Goal: Information Seeking & Learning: Check status

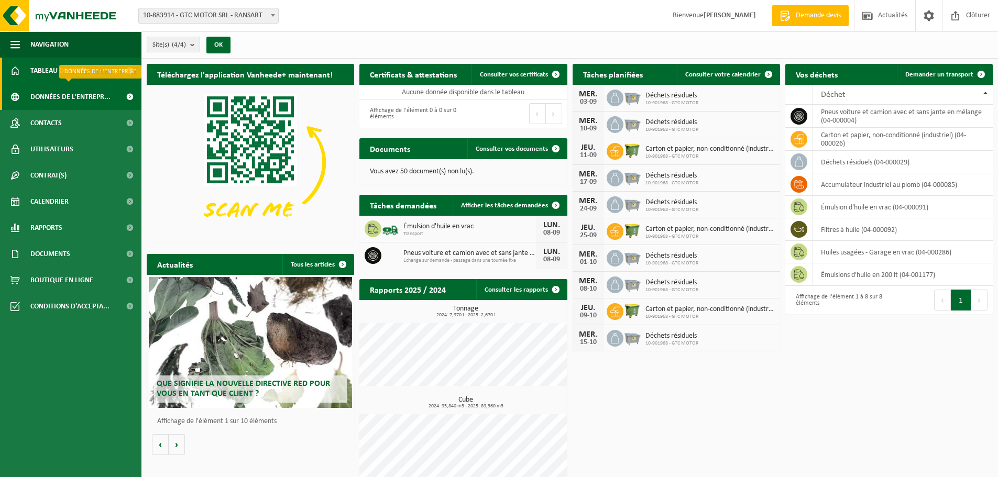
click at [95, 94] on span "Données de l'entrepr..." at bounding box center [70, 97] width 80 height 26
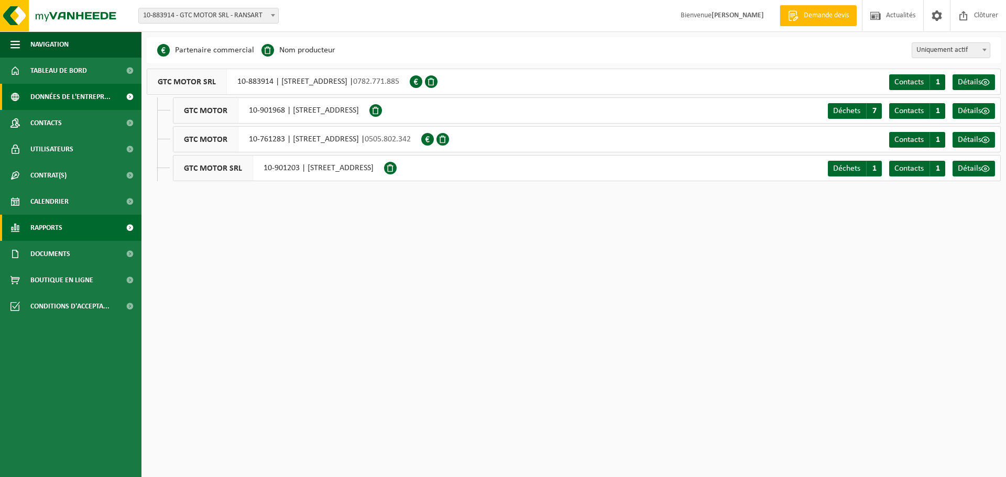
click at [61, 225] on span "Rapports" at bounding box center [46, 228] width 32 height 26
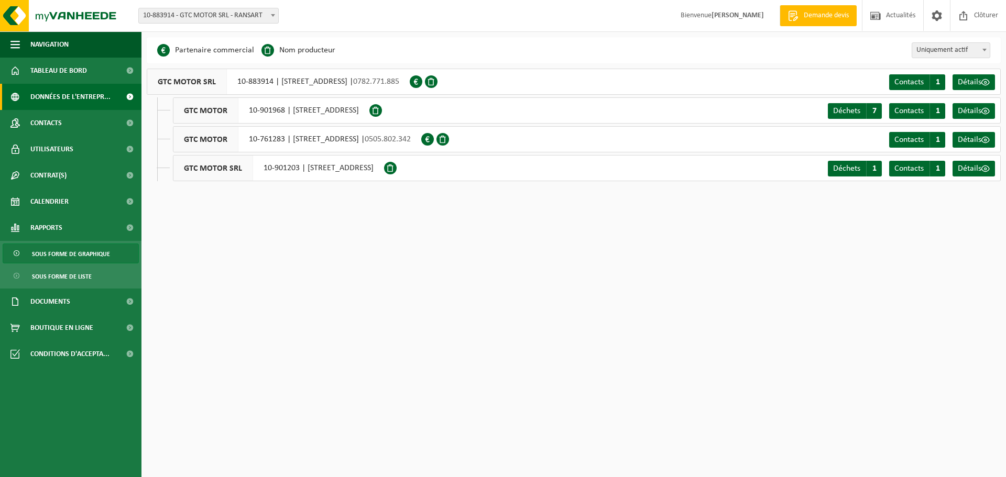
click at [83, 256] on span "Sous forme de graphique" at bounding box center [71, 254] width 78 height 20
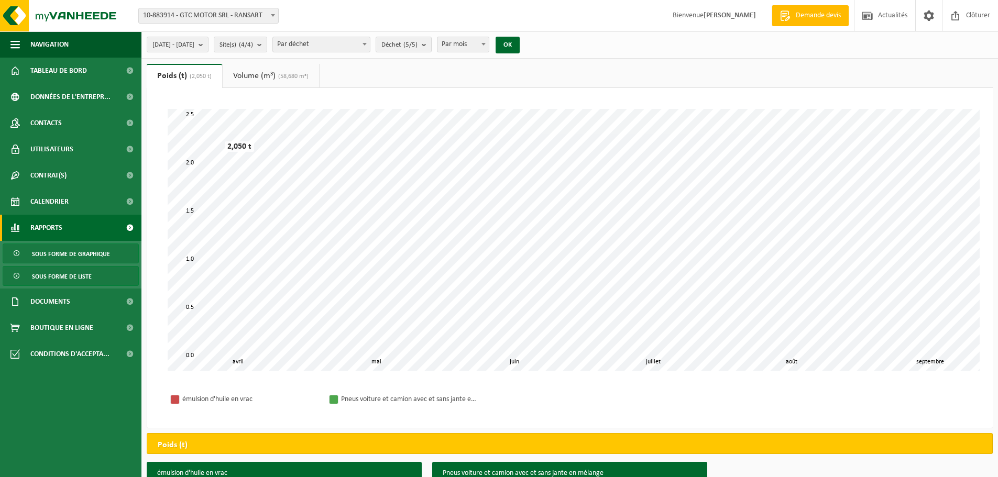
click at [56, 276] on span "Sous forme de liste" at bounding box center [62, 277] width 60 height 20
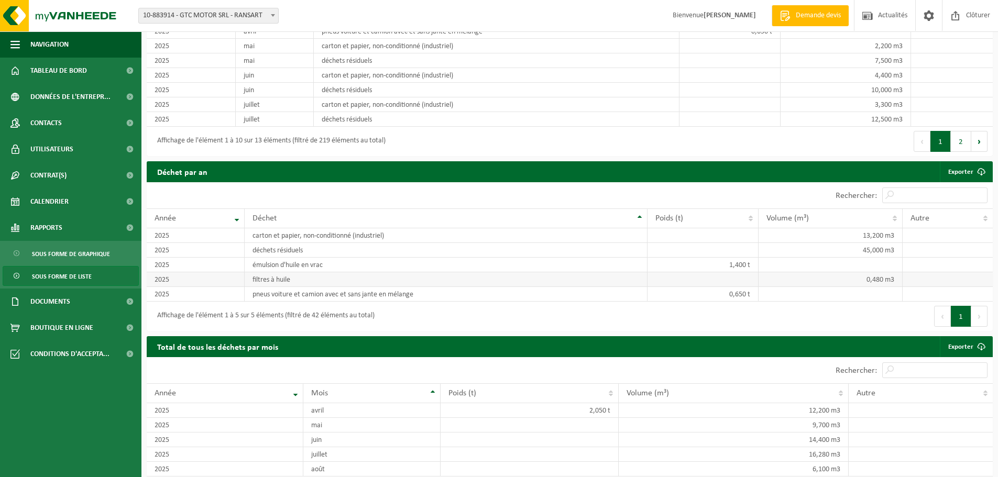
scroll to position [922, 0]
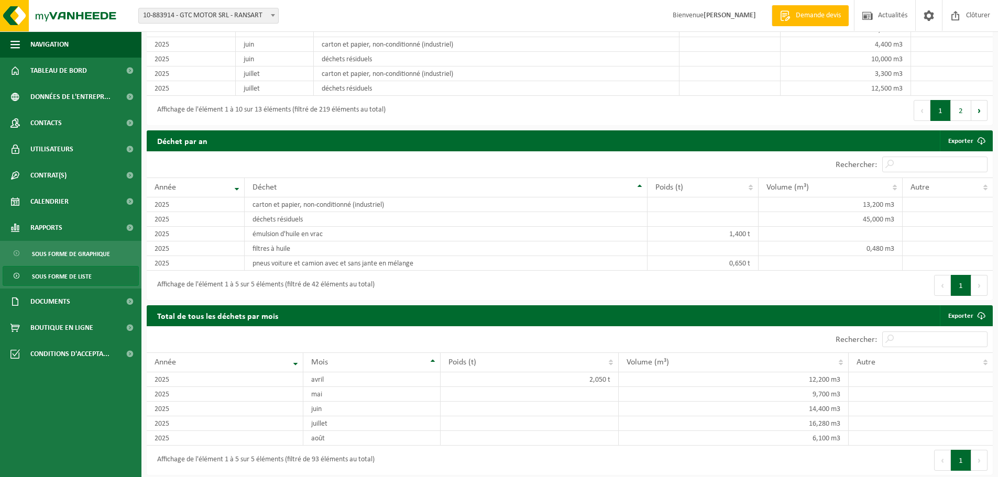
click at [295, 461] on div "Affichage de l'élément 1 à 5 sur 5 éléments (filtré de 93 éléments au total)" at bounding box center [263, 460] width 223 height 19
click at [970, 135] on link "Exporter" at bounding box center [966, 140] width 52 height 21
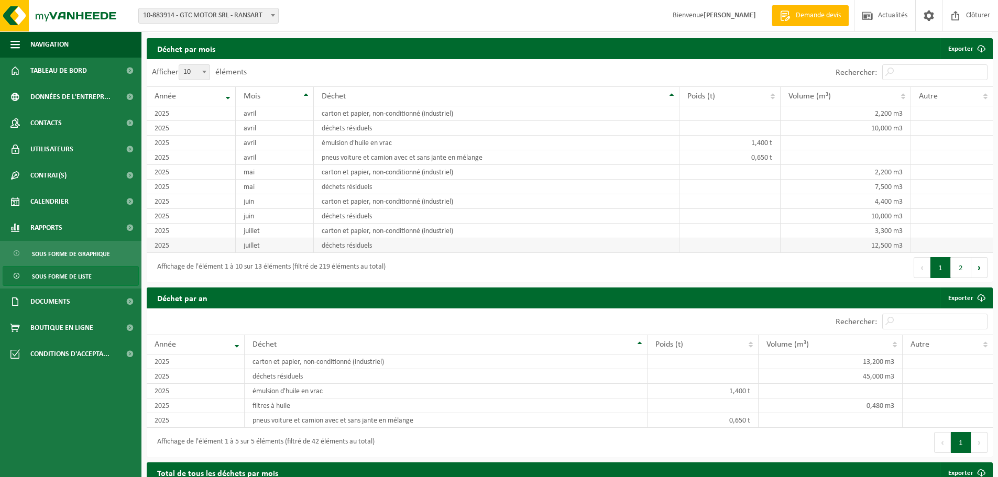
scroll to position [817, 0]
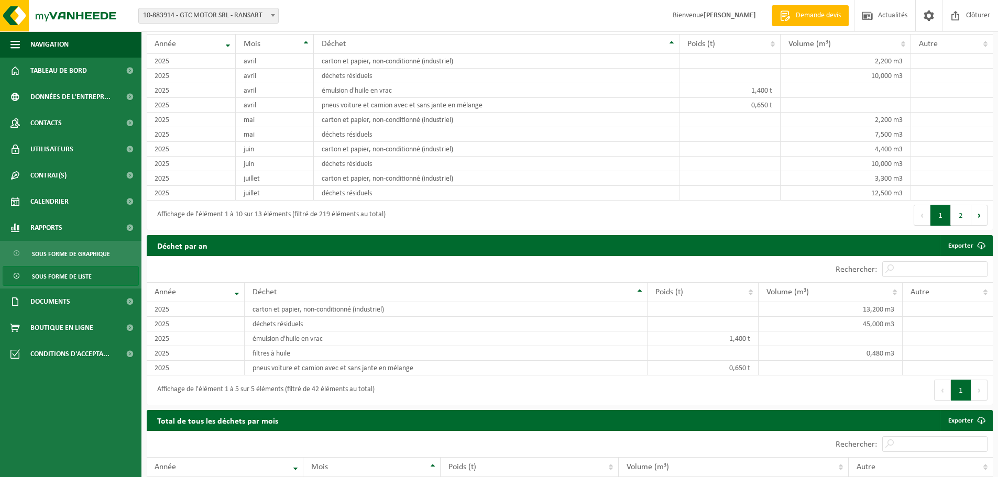
click at [335, 385] on div "Affichage de l'élément 1 à 5 sur 5 éléments (filtré de 42 éléments au total)" at bounding box center [263, 390] width 223 height 19
click at [233, 287] on th "Année" at bounding box center [196, 292] width 98 height 20
click at [240, 289] on th "Année" at bounding box center [196, 292] width 98 height 20
click at [235, 290] on th "Année" at bounding box center [196, 292] width 98 height 20
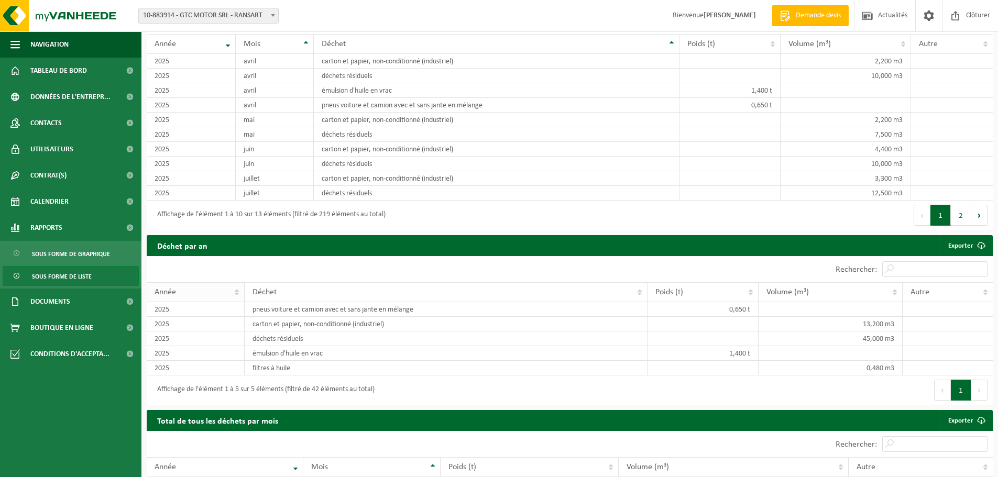
click at [235, 290] on th "Année" at bounding box center [196, 292] width 98 height 20
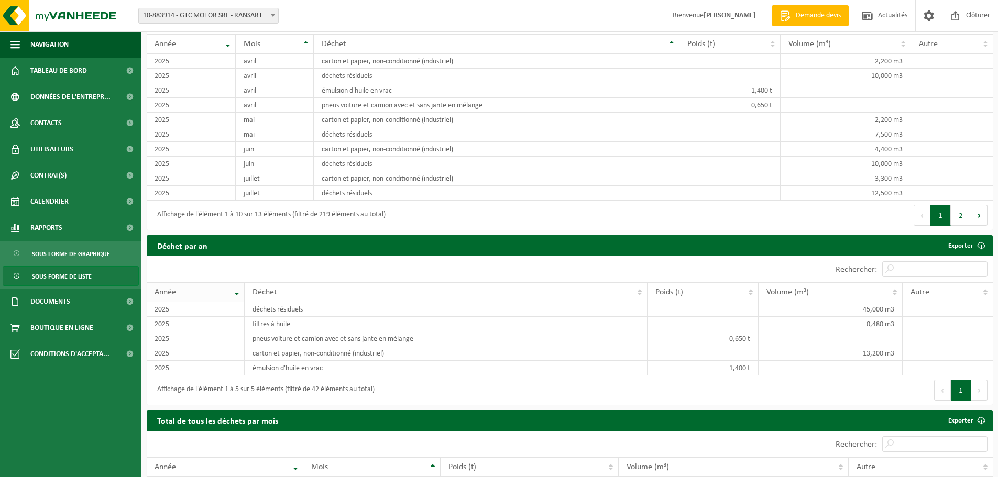
click at [237, 289] on th "Année" at bounding box center [196, 292] width 98 height 20
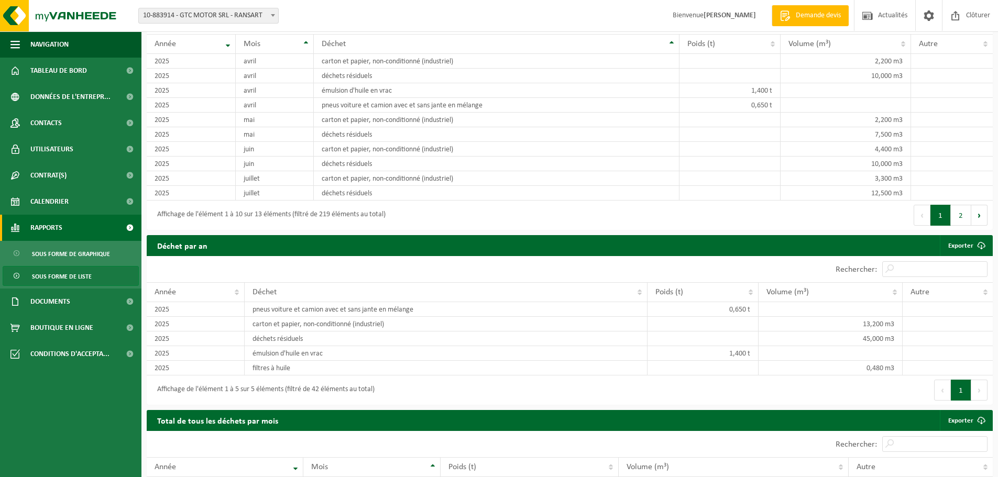
click at [72, 229] on link "Rapports" at bounding box center [70, 228] width 141 height 26
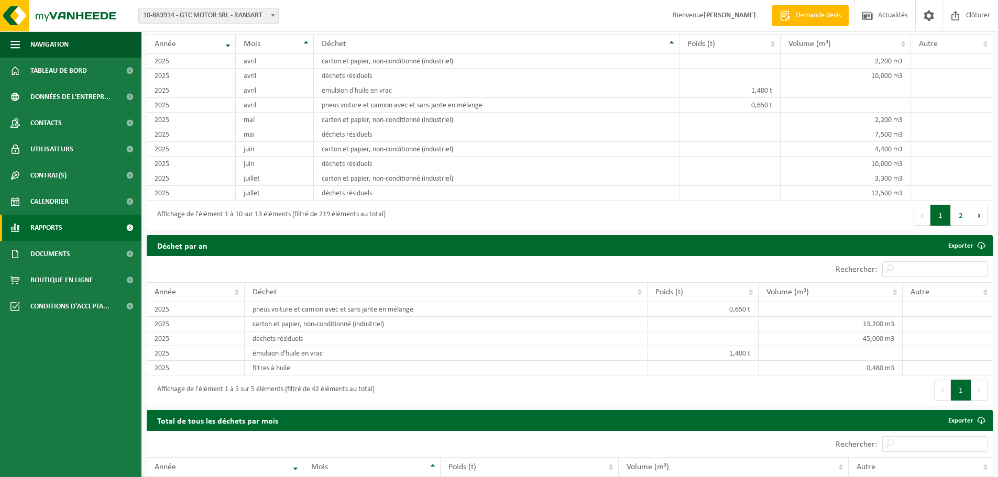
click at [129, 227] on span at bounding box center [130, 228] width 24 height 26
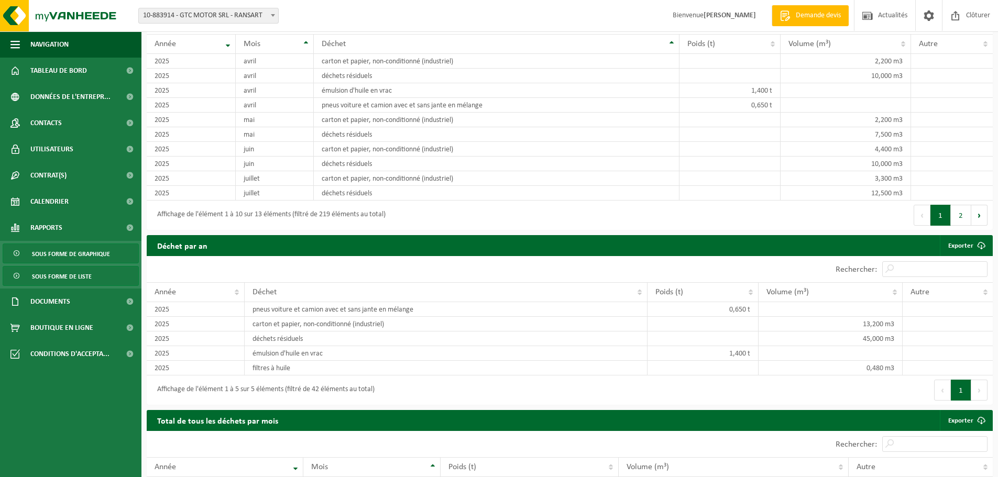
click at [101, 255] on span "Sous forme de graphique" at bounding box center [71, 254] width 78 height 20
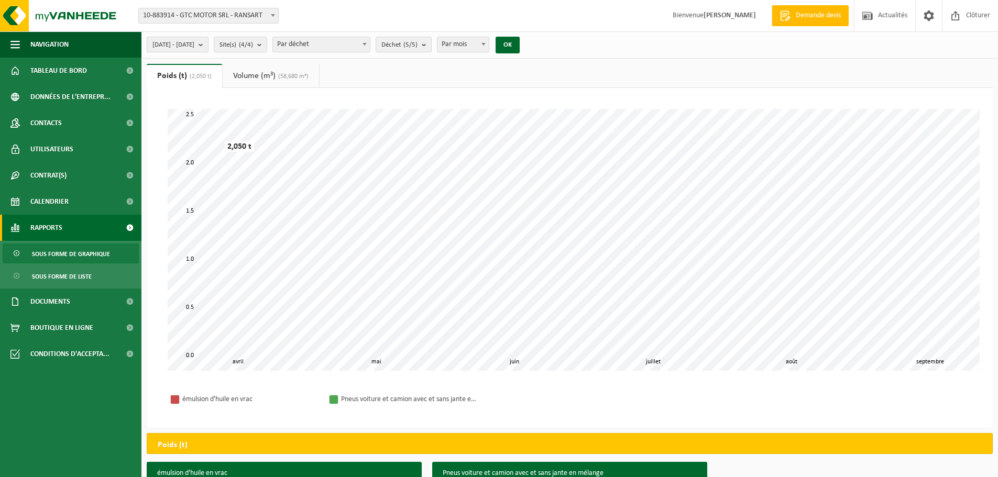
click at [209, 43] on button "[DATE] - [DATE]" at bounding box center [178, 45] width 62 height 16
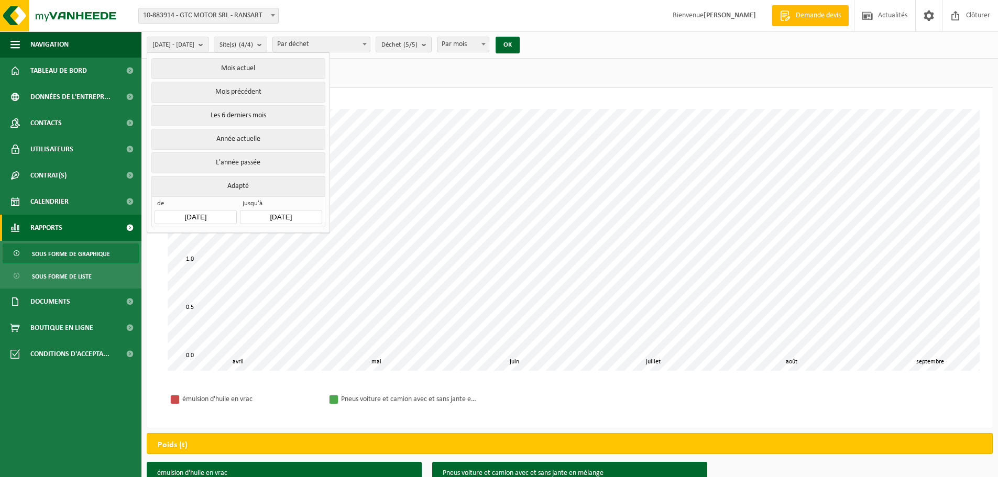
click at [210, 216] on input "[DATE]" at bounding box center [196, 217] width 82 height 14
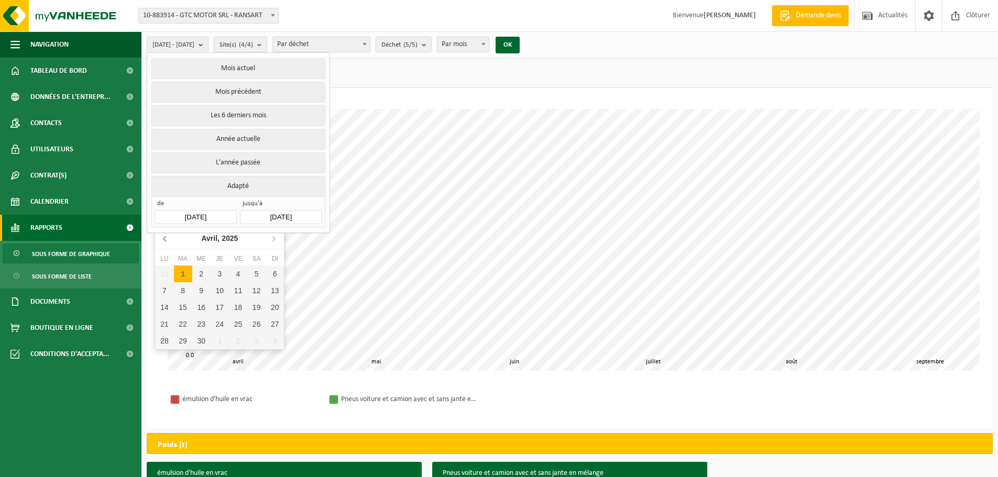
click at [165, 238] on icon at bounding box center [164, 238] width 3 height 5
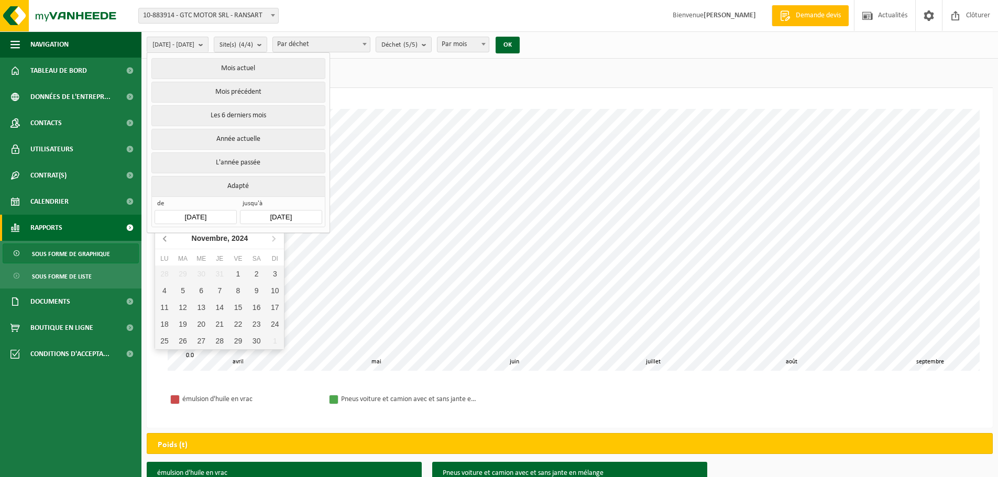
click at [165, 238] on icon at bounding box center [164, 238] width 3 height 5
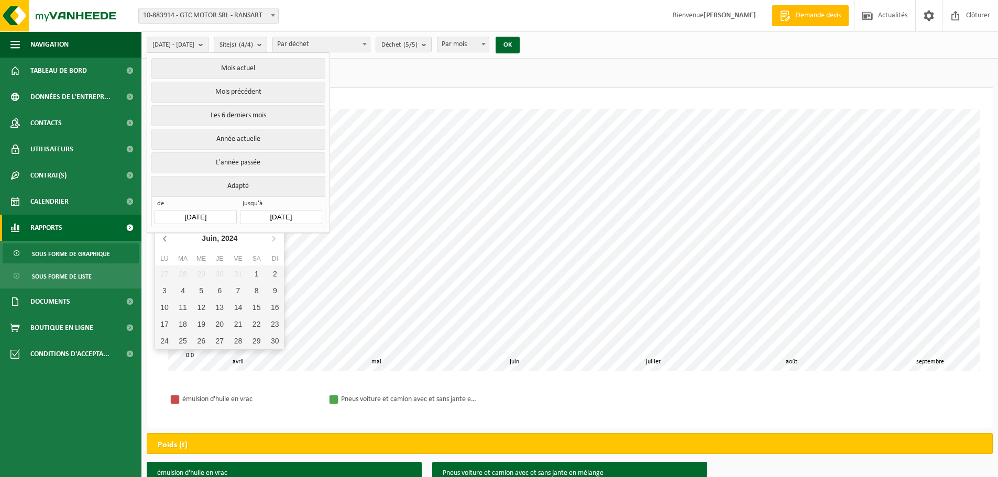
click at [165, 238] on icon at bounding box center [164, 238] width 3 height 5
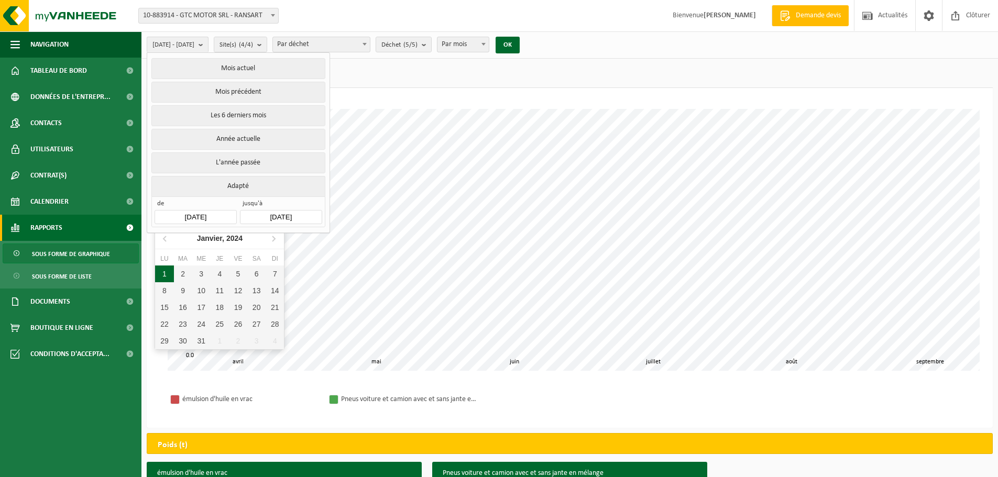
click at [162, 270] on div "1" at bounding box center [164, 274] width 18 height 17
type input "[DATE]"
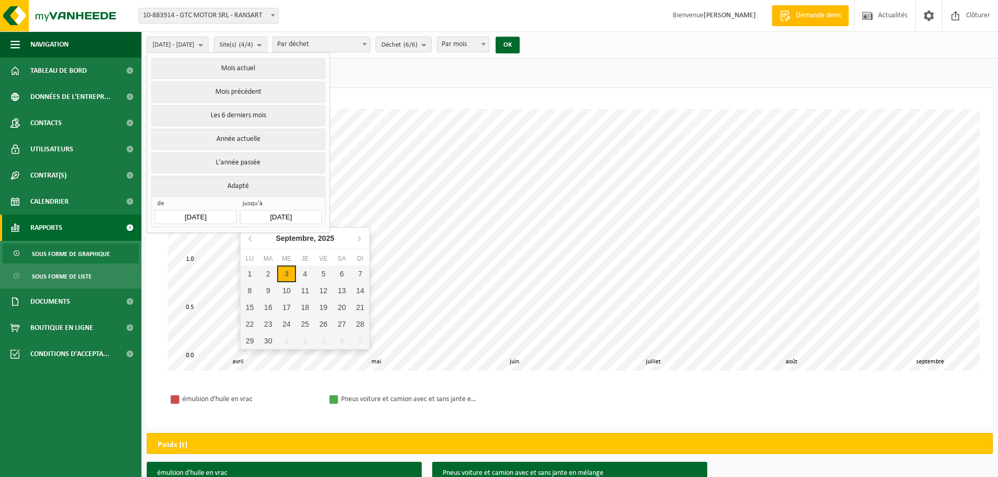
click at [277, 212] on input "[DATE]" at bounding box center [281, 217] width 82 height 14
click at [247, 246] on icon at bounding box center [251, 238] width 17 height 17
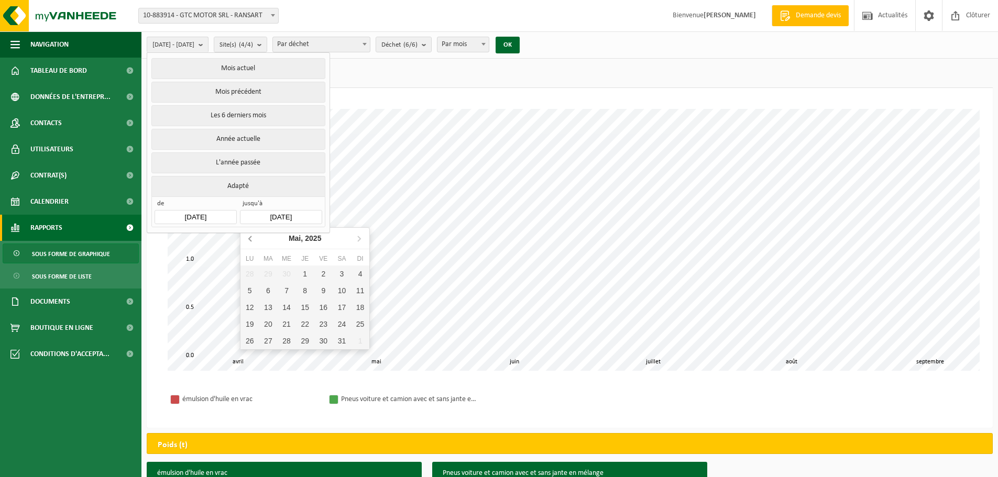
click at [247, 246] on icon at bounding box center [251, 238] width 17 height 17
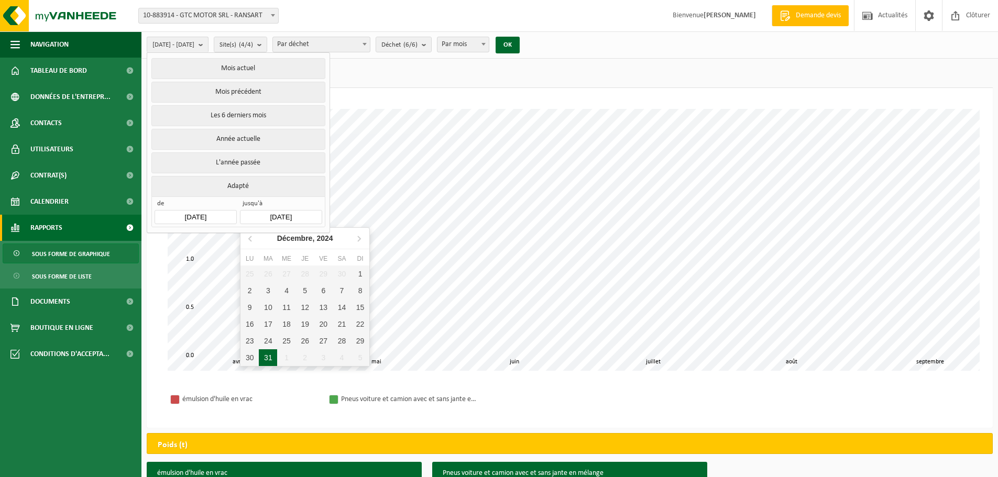
click at [274, 356] on div "31" at bounding box center [268, 357] width 18 height 17
type input "[DATE]"
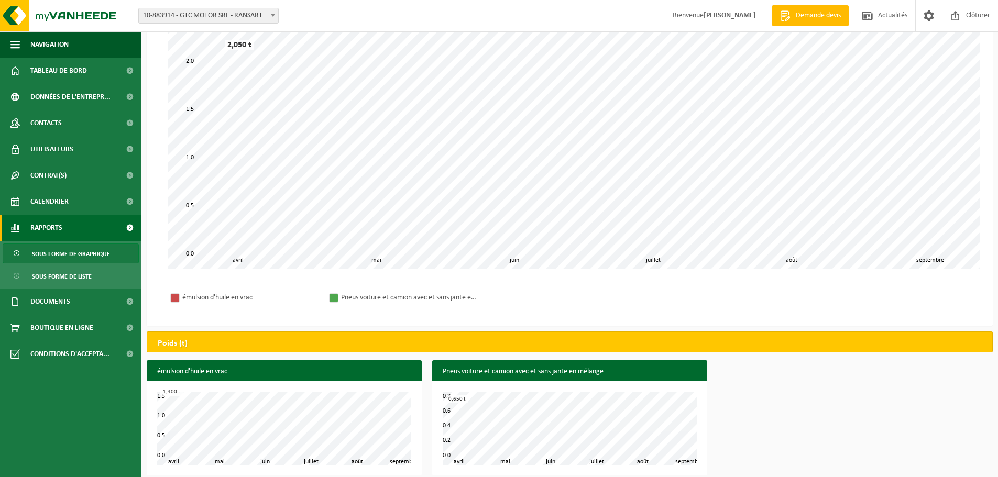
scroll to position [110, 0]
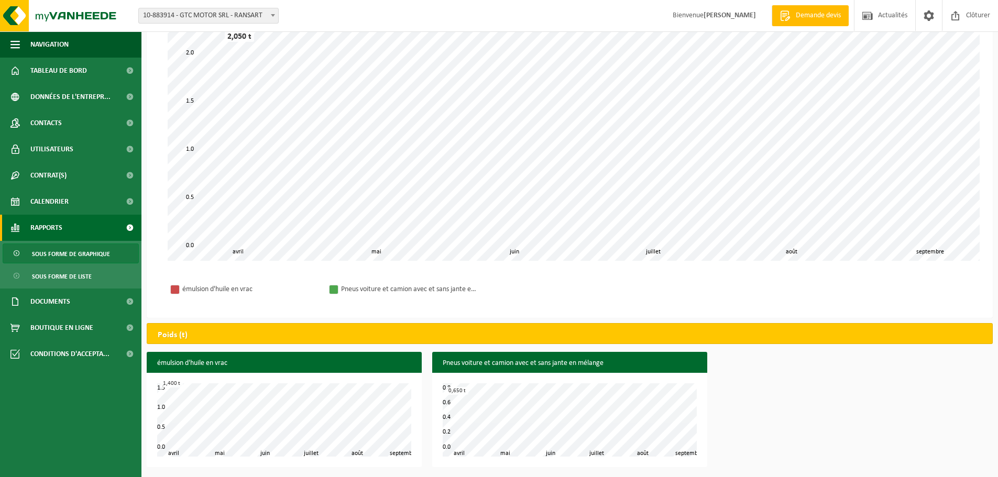
click at [579, 364] on h3 "Pneus voiture et camion avec et sans jante en mélange" at bounding box center [569, 363] width 275 height 23
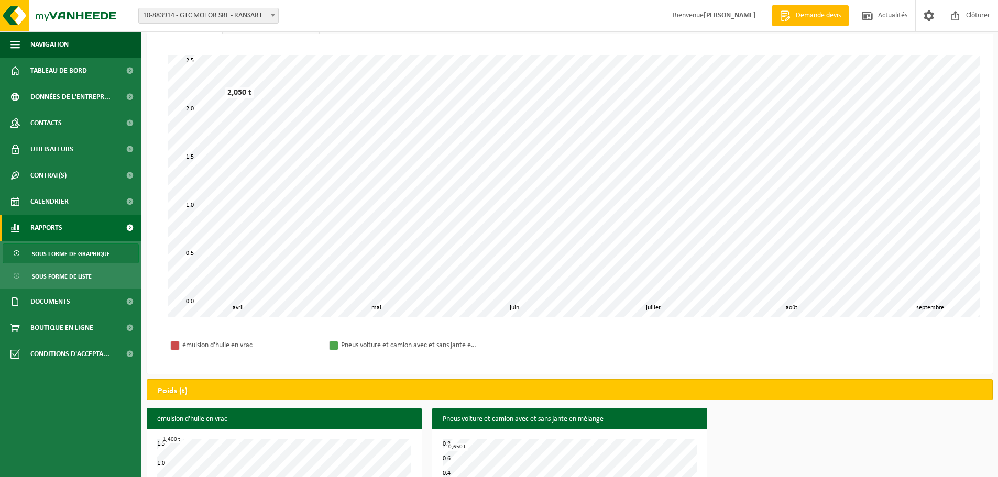
scroll to position [0, 0]
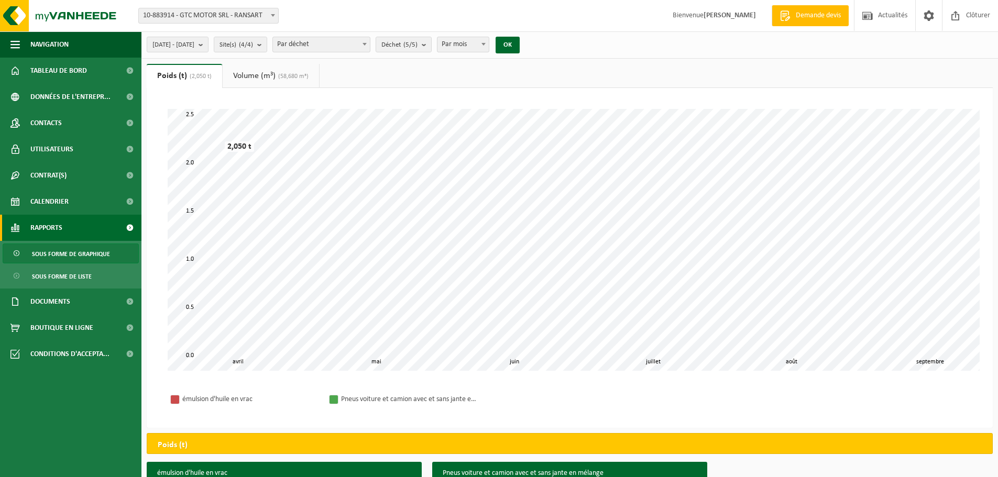
click at [370, 47] on span at bounding box center [364, 44] width 10 height 14
select select "2"
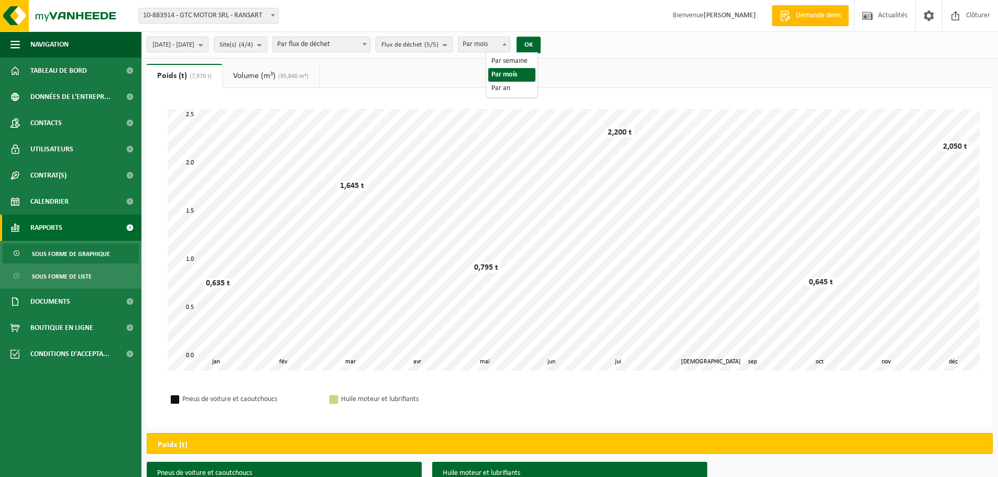
click at [510, 46] on span "Par mois" at bounding box center [483, 44] width 51 height 15
select select "3"
click at [541, 43] on button "OK" at bounding box center [529, 45] width 24 height 17
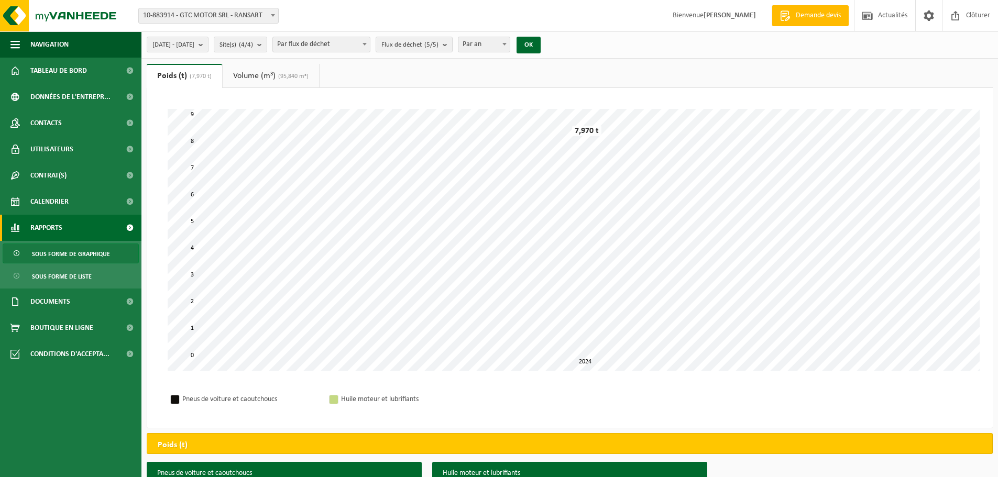
click at [275, 76] on link "Volume (m³) (95,840 m³)" at bounding box center [271, 76] width 96 height 24
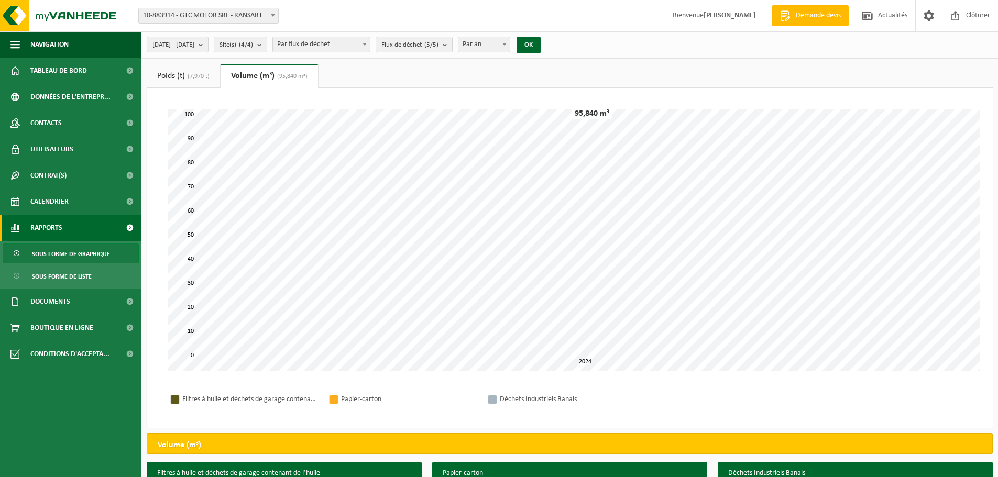
click at [203, 78] on span "(7,970 t)" at bounding box center [197, 76] width 25 height 6
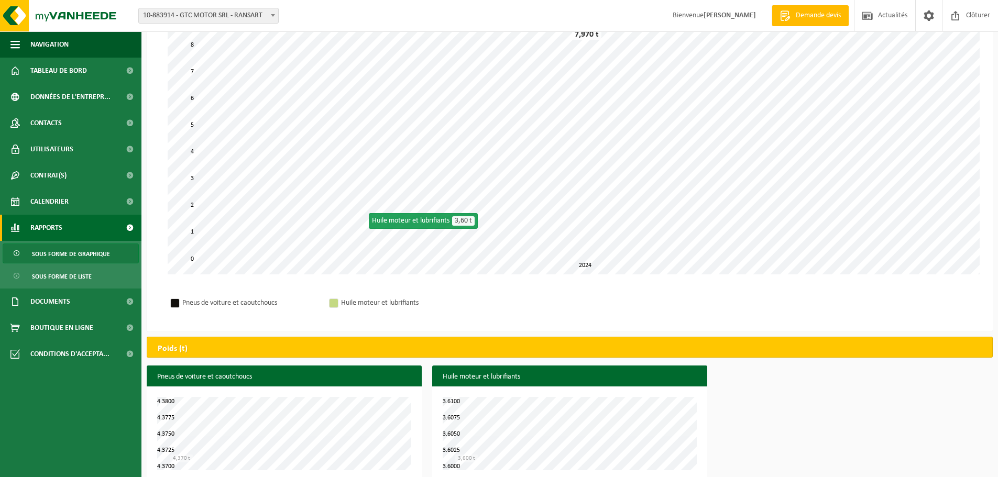
scroll to position [110, 0]
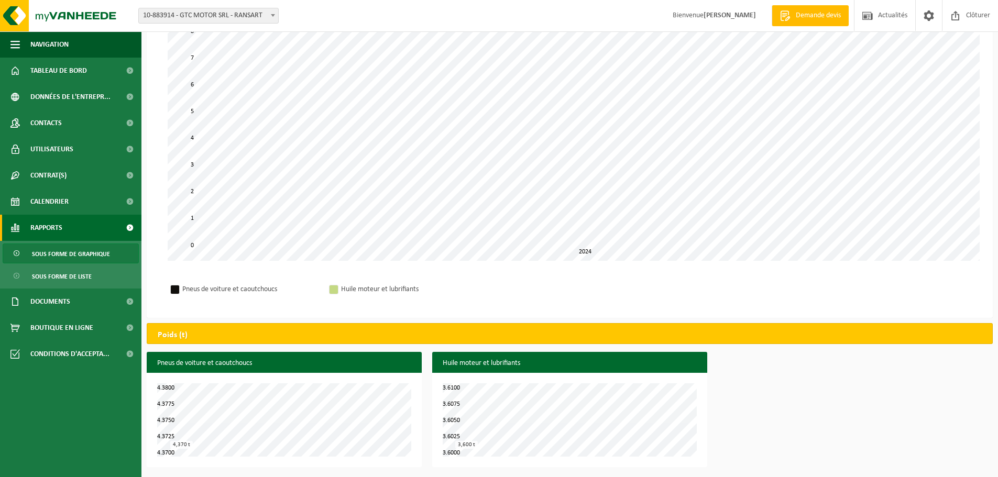
click at [353, 330] on div "Poids (t)" at bounding box center [570, 333] width 846 height 21
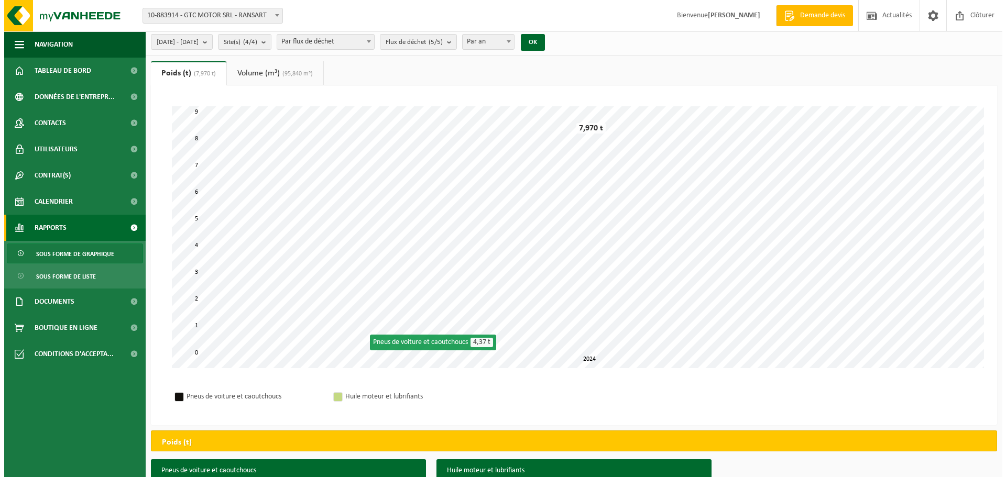
scroll to position [0, 0]
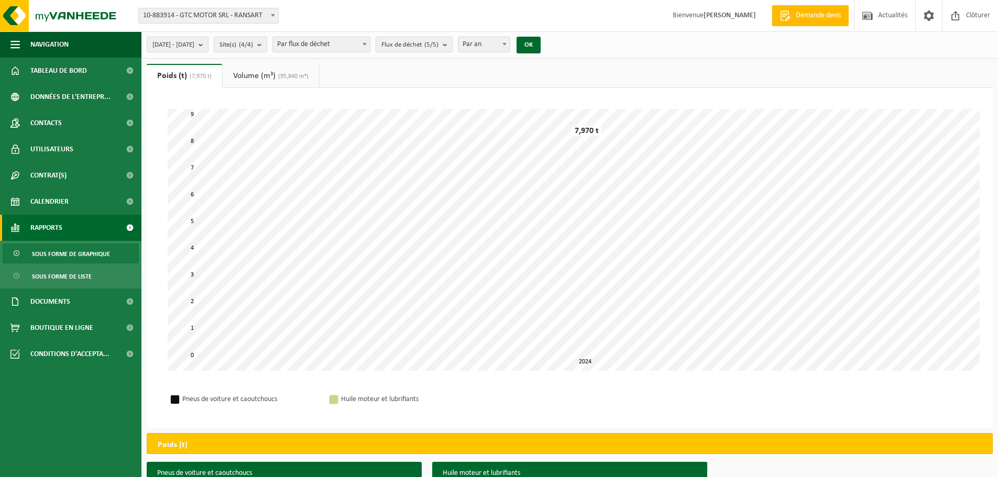
click at [262, 76] on link "Volume (m³) (95,840 m³)" at bounding box center [271, 76] width 96 height 24
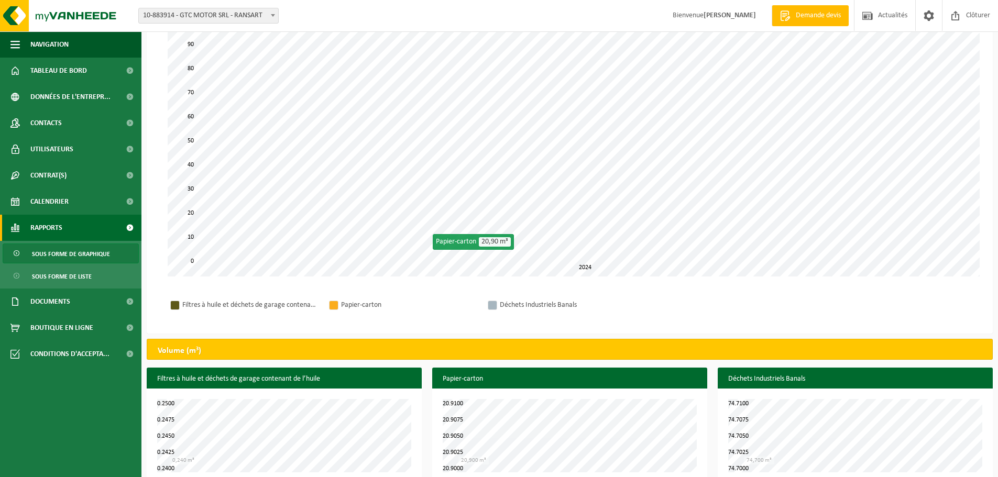
scroll to position [110, 0]
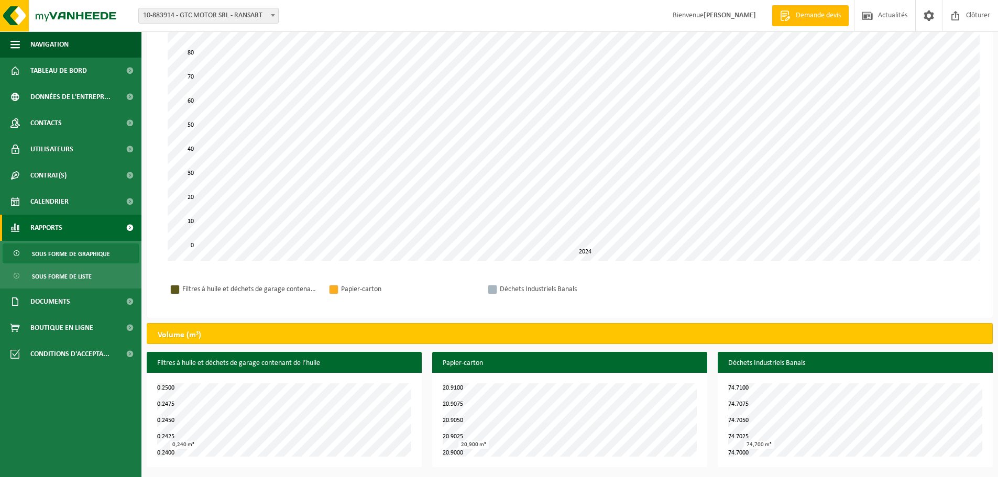
click at [397, 338] on div "Volume (m³)" at bounding box center [570, 333] width 846 height 21
click at [393, 335] on div "Volume (m³)" at bounding box center [570, 333] width 846 height 21
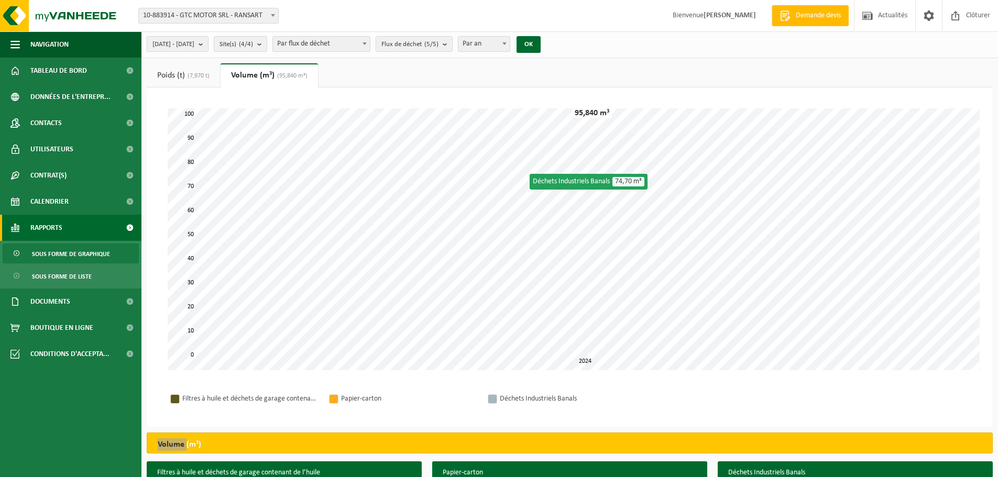
scroll to position [0, 0]
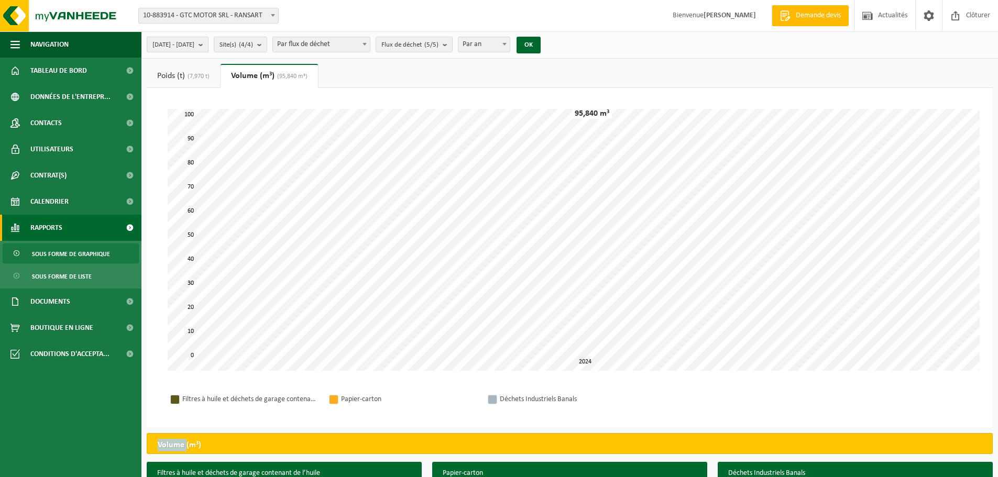
click at [208, 43] on b "submit" at bounding box center [203, 44] width 9 height 15
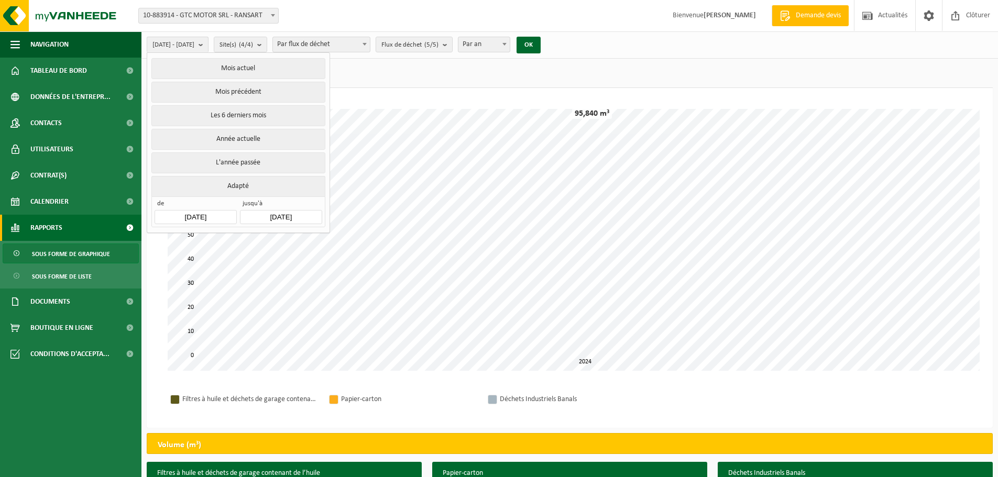
click at [209, 215] on input "[DATE]" at bounding box center [196, 217] width 82 height 14
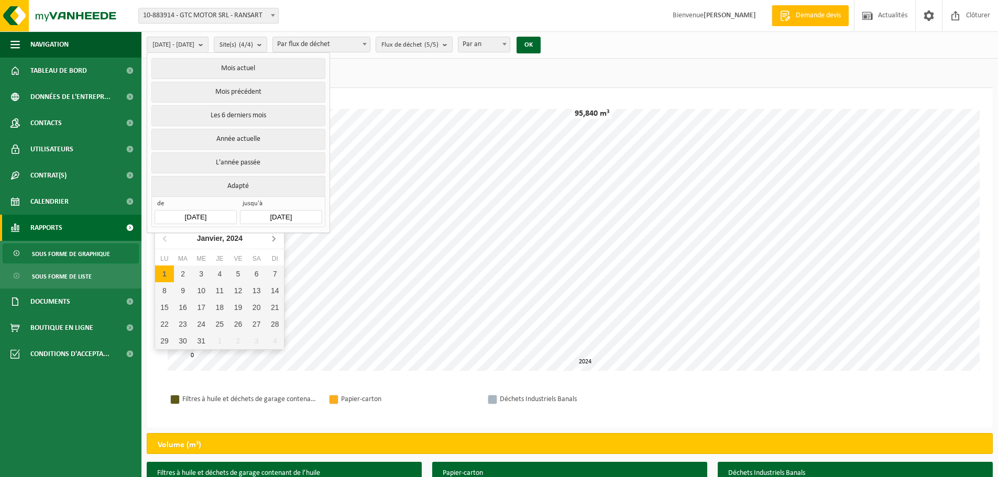
click at [273, 240] on icon at bounding box center [273, 238] width 3 height 5
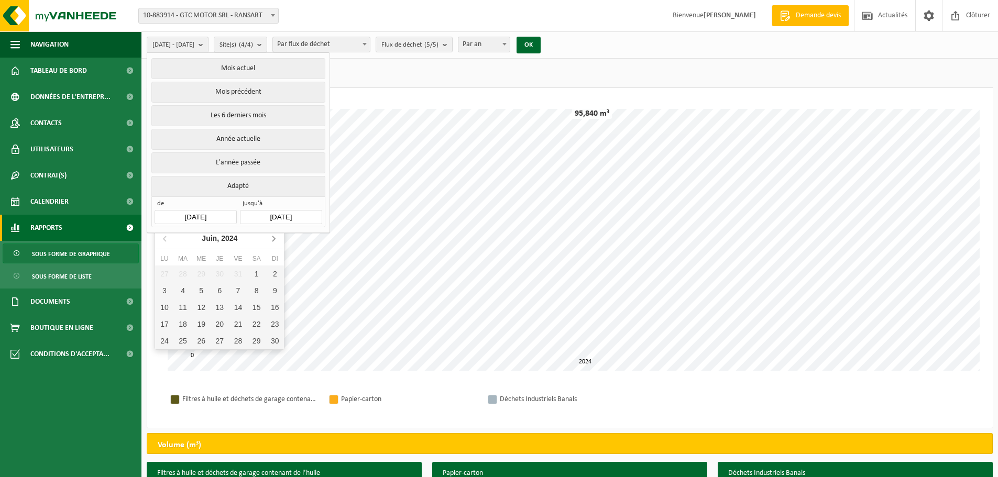
click at [273, 240] on icon at bounding box center [273, 238] width 3 height 5
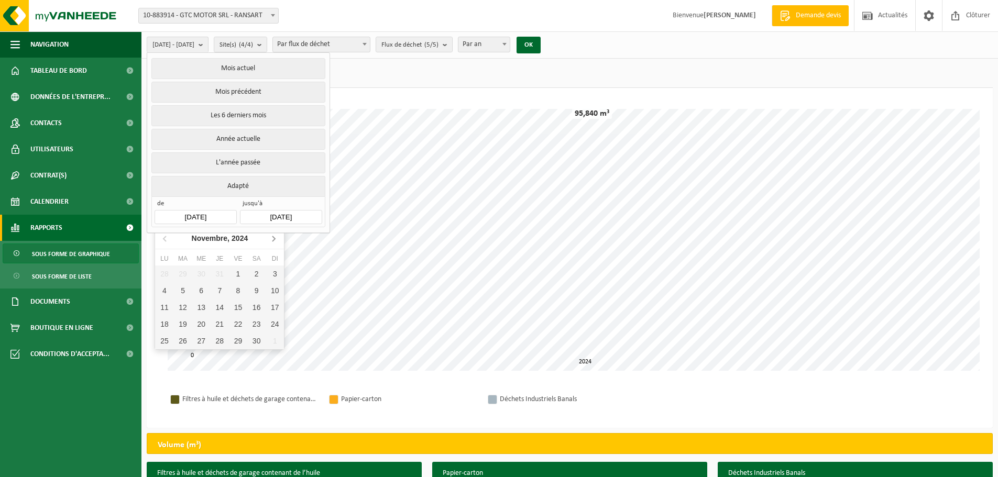
click at [273, 240] on icon at bounding box center [273, 238] width 3 height 5
click at [180, 353] on div "31" at bounding box center [183, 357] width 18 height 17
type input "[DATE]"
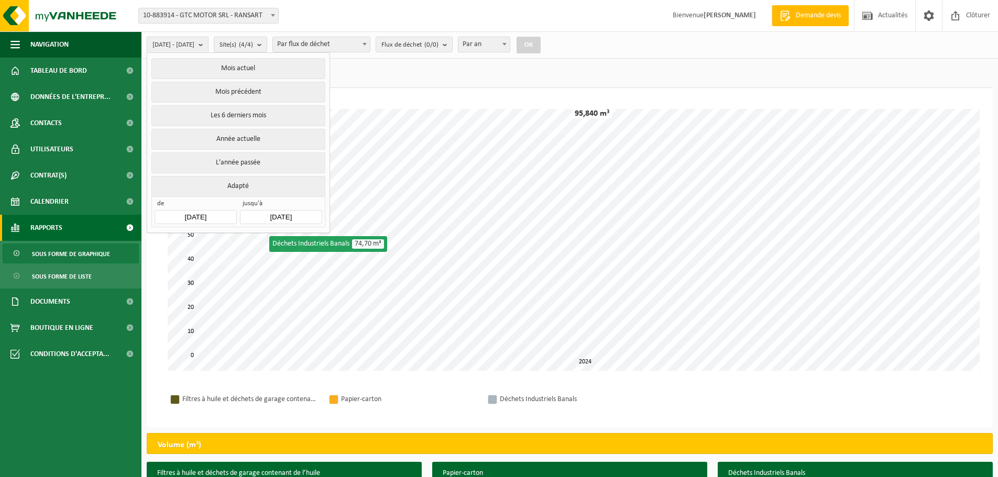
click at [293, 212] on input "[DATE]" at bounding box center [281, 217] width 82 height 14
click at [356, 238] on icon at bounding box center [358, 238] width 17 height 17
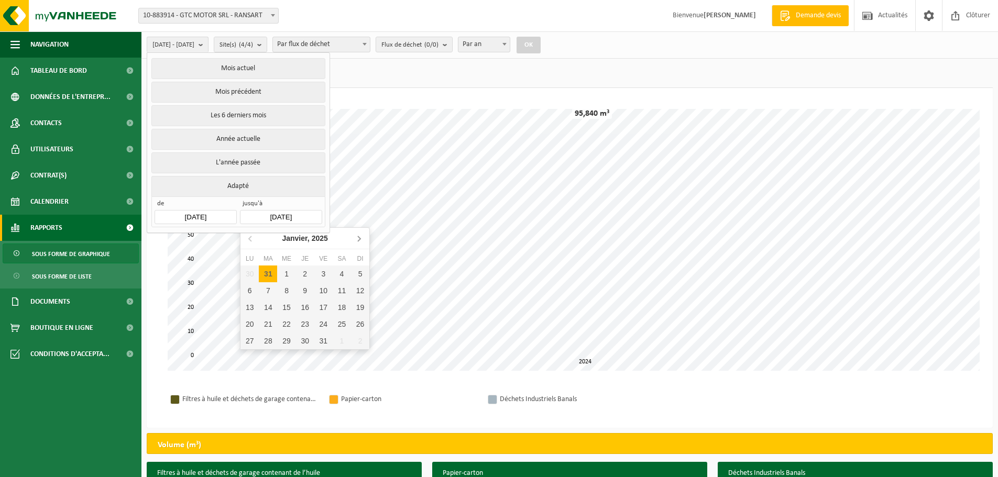
click at [356, 238] on icon at bounding box center [358, 238] width 17 height 17
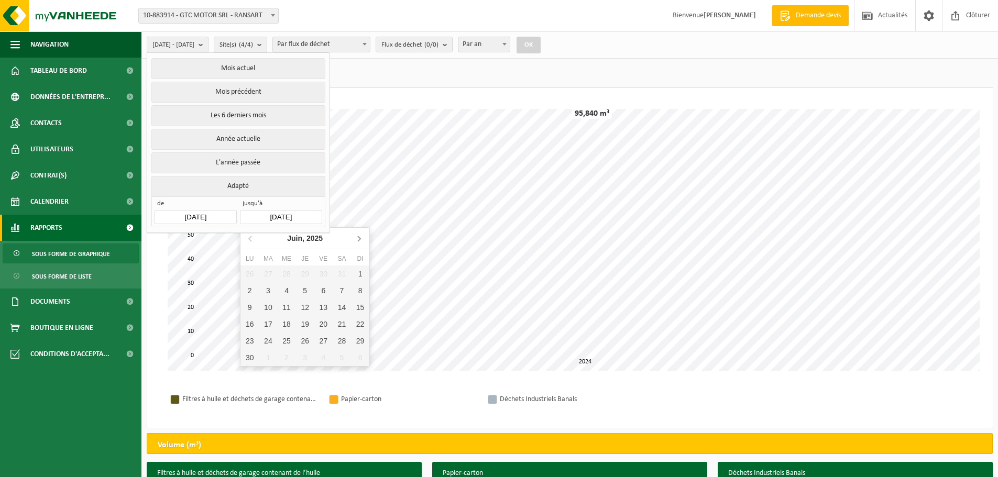
click at [356, 238] on icon at bounding box center [358, 238] width 17 height 17
click at [287, 278] on div "3" at bounding box center [286, 274] width 18 height 17
type input "[DATE]"
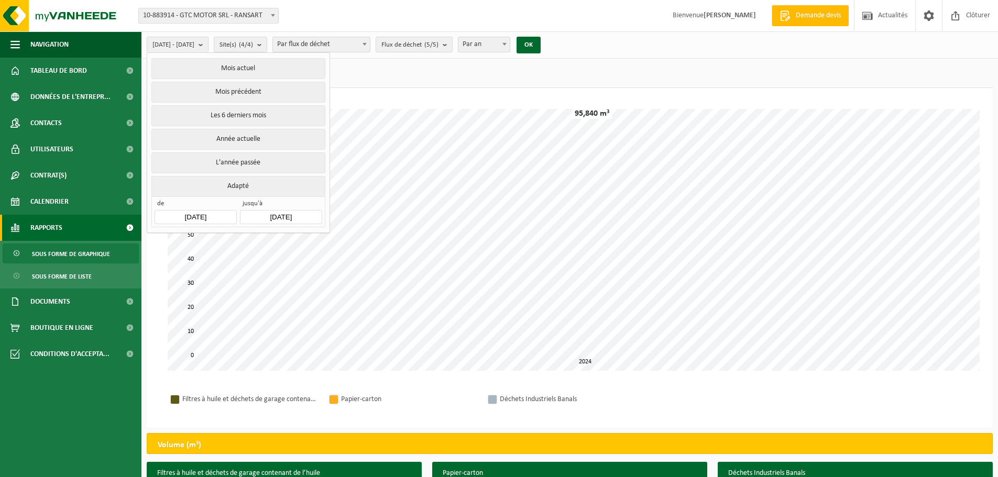
click at [395, 80] on ul "Poids (t) (7,970 t) Volume (m³) (95,840 m³)" at bounding box center [570, 76] width 846 height 24
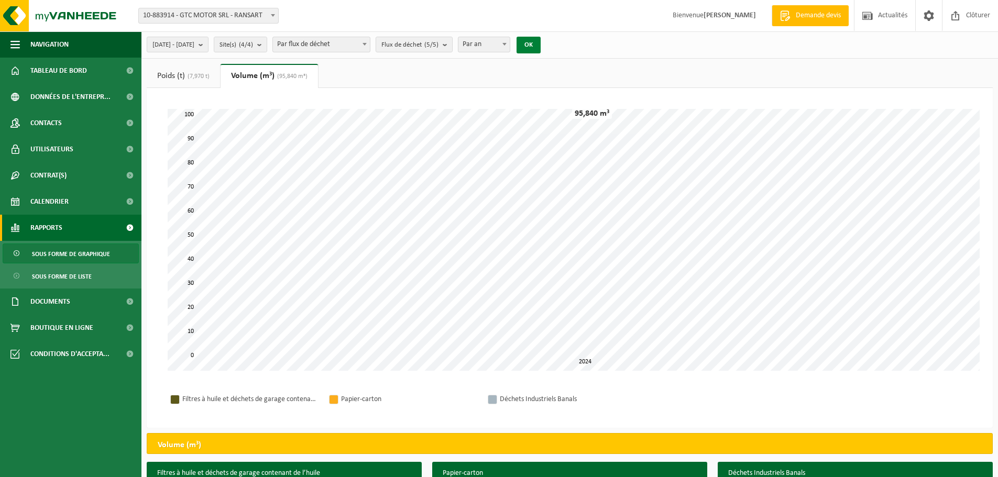
click at [541, 45] on button "OK" at bounding box center [529, 45] width 24 height 17
click at [184, 73] on link "Poids (t) (2,670 t)" at bounding box center [183, 76] width 73 height 24
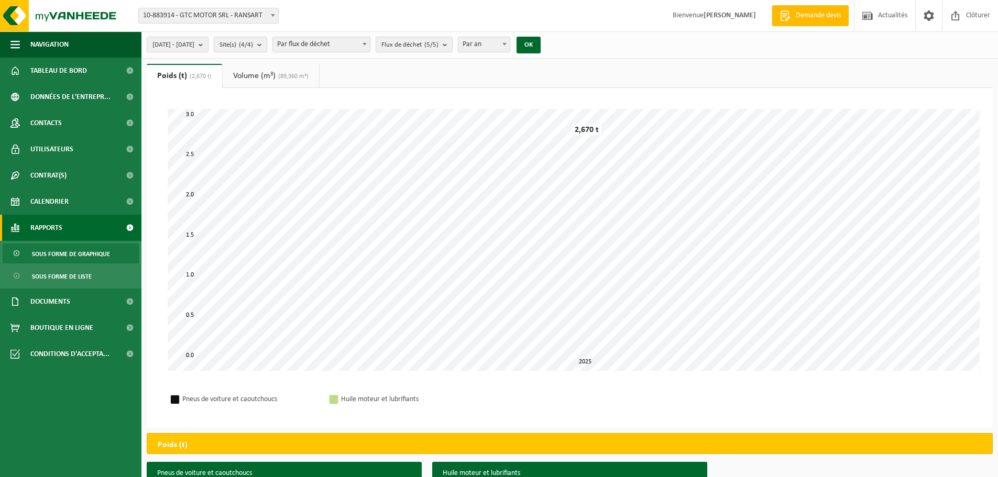
click at [247, 73] on link "Volume (m³) (89,360 m³)" at bounding box center [271, 76] width 96 height 24
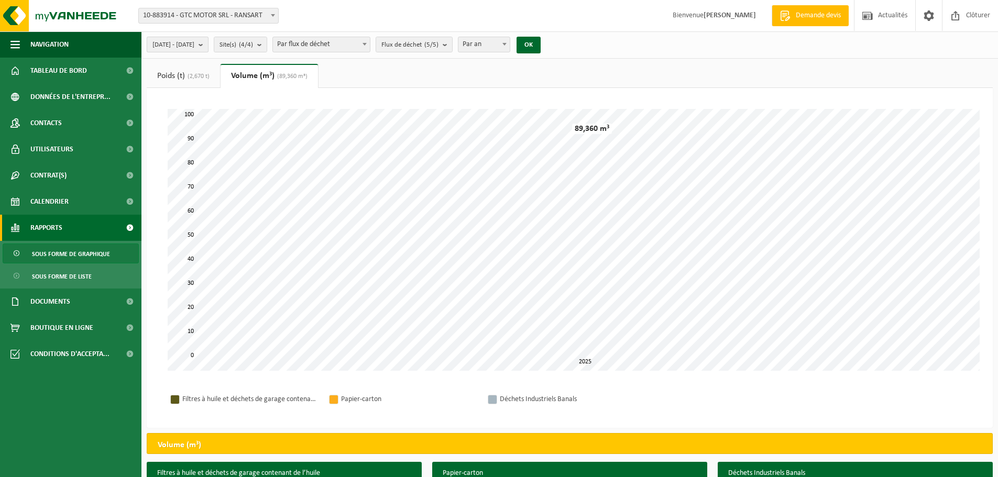
click at [194, 42] on span "[DATE] - [DATE]" at bounding box center [173, 45] width 42 height 16
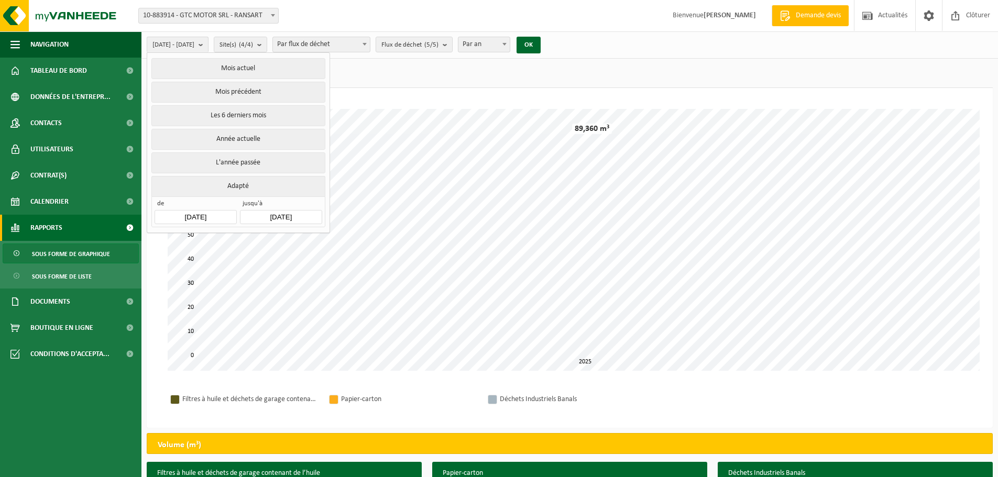
click at [207, 206] on span "de" at bounding box center [196, 205] width 82 height 10
click at [205, 210] on input "[DATE]" at bounding box center [196, 217] width 82 height 14
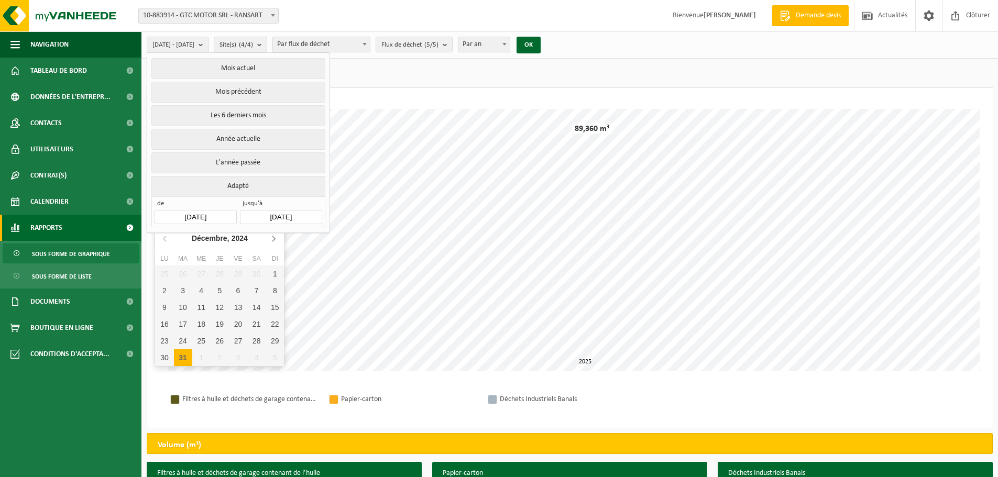
click at [272, 237] on icon at bounding box center [273, 238] width 17 height 17
click at [202, 270] on div "1" at bounding box center [201, 274] width 18 height 17
type input "[DATE]"
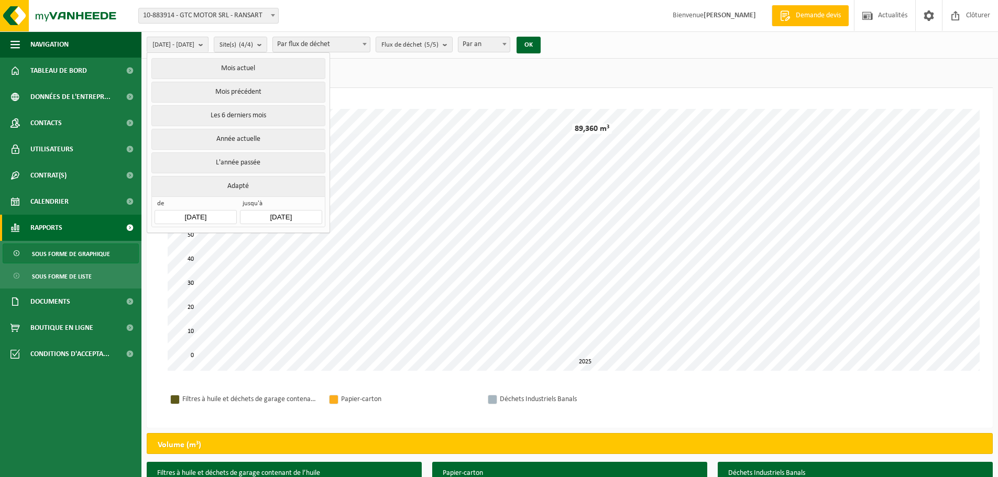
click at [472, 74] on ul "Poids (t) (2,670 t) Volume (m³) (89,360 m³)" at bounding box center [570, 76] width 846 height 24
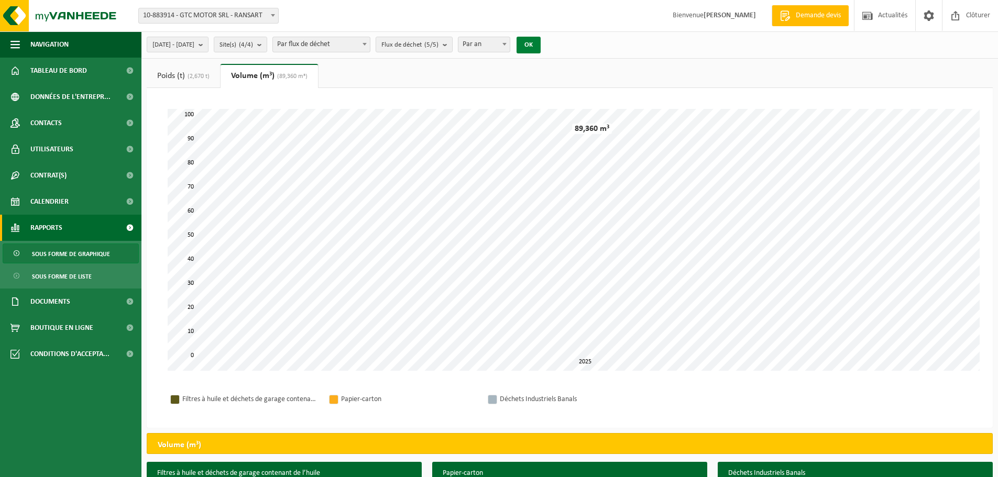
click at [541, 48] on button "OK" at bounding box center [529, 45] width 24 height 17
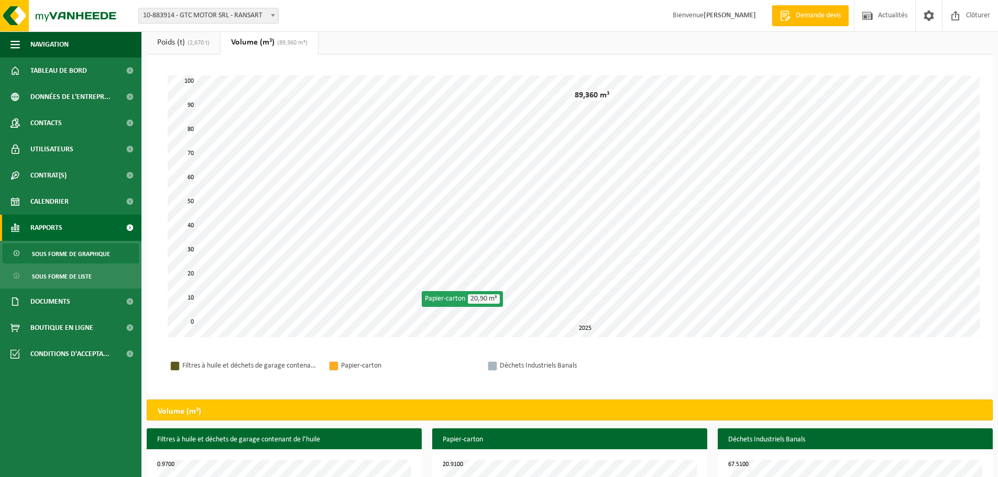
scroll to position [52, 0]
